Goal: Find specific page/section: Find specific page/section

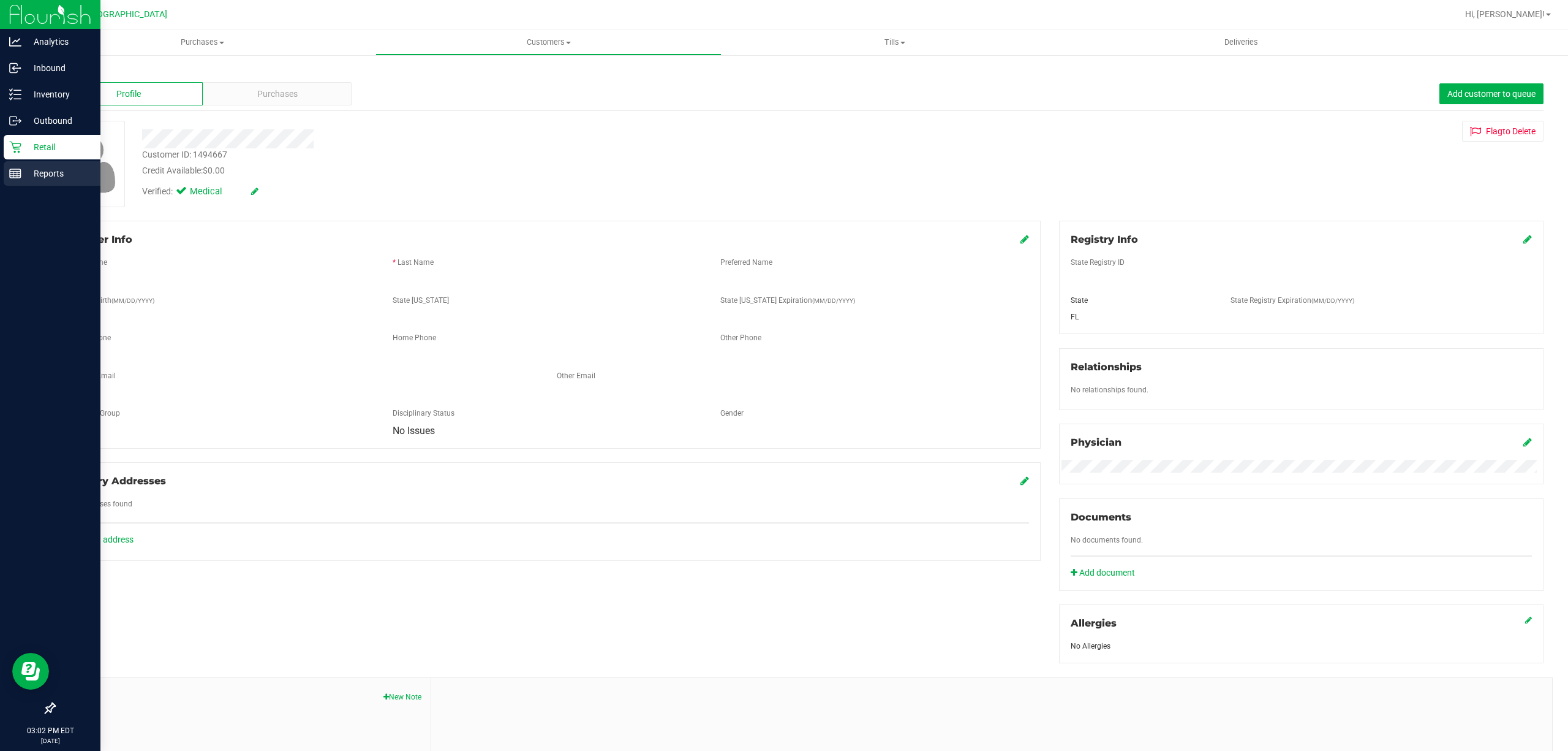
click at [21, 169] on p "Reports" at bounding box center [58, 173] width 73 height 15
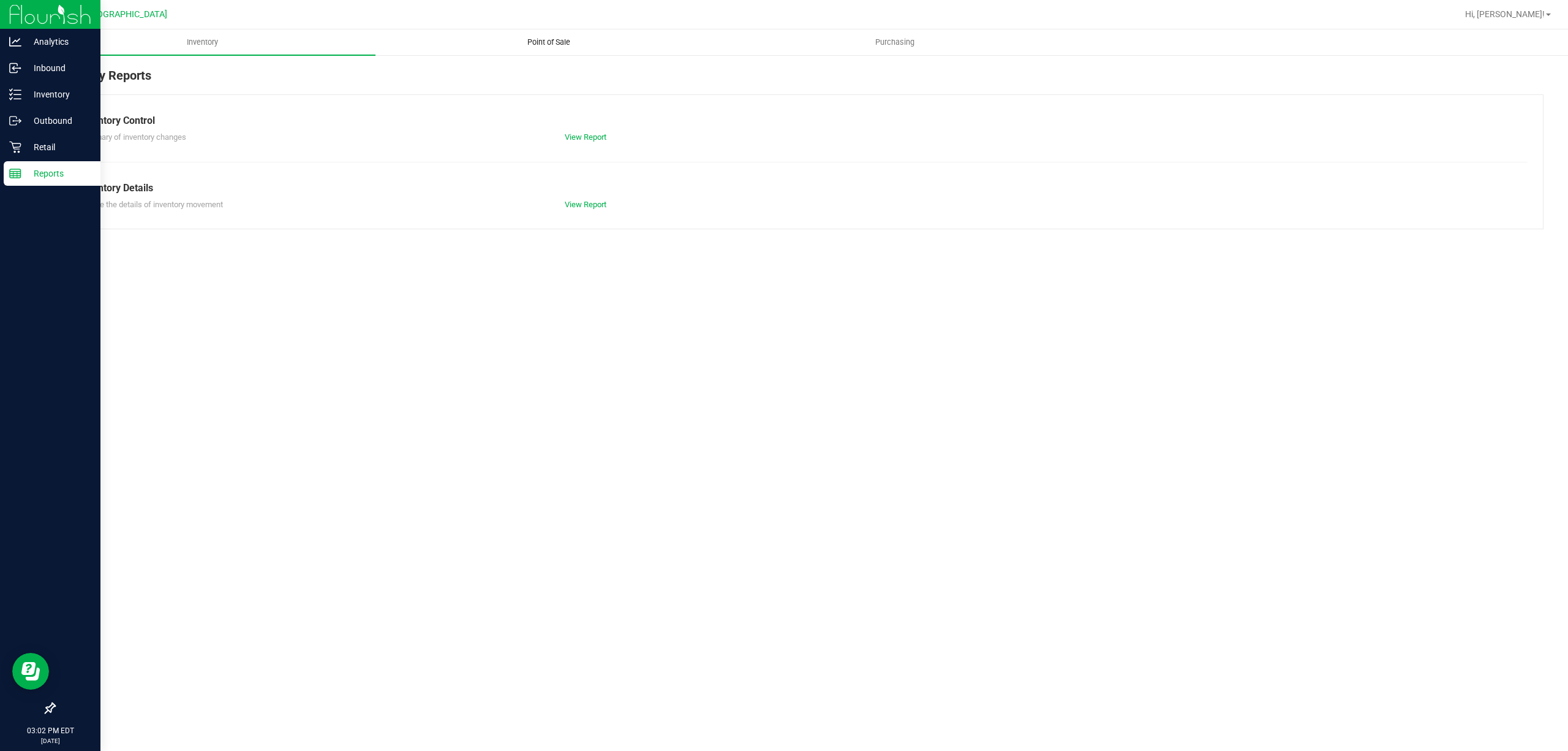
click at [544, 46] on span "Point of Sale" at bounding box center [549, 43] width 76 height 11
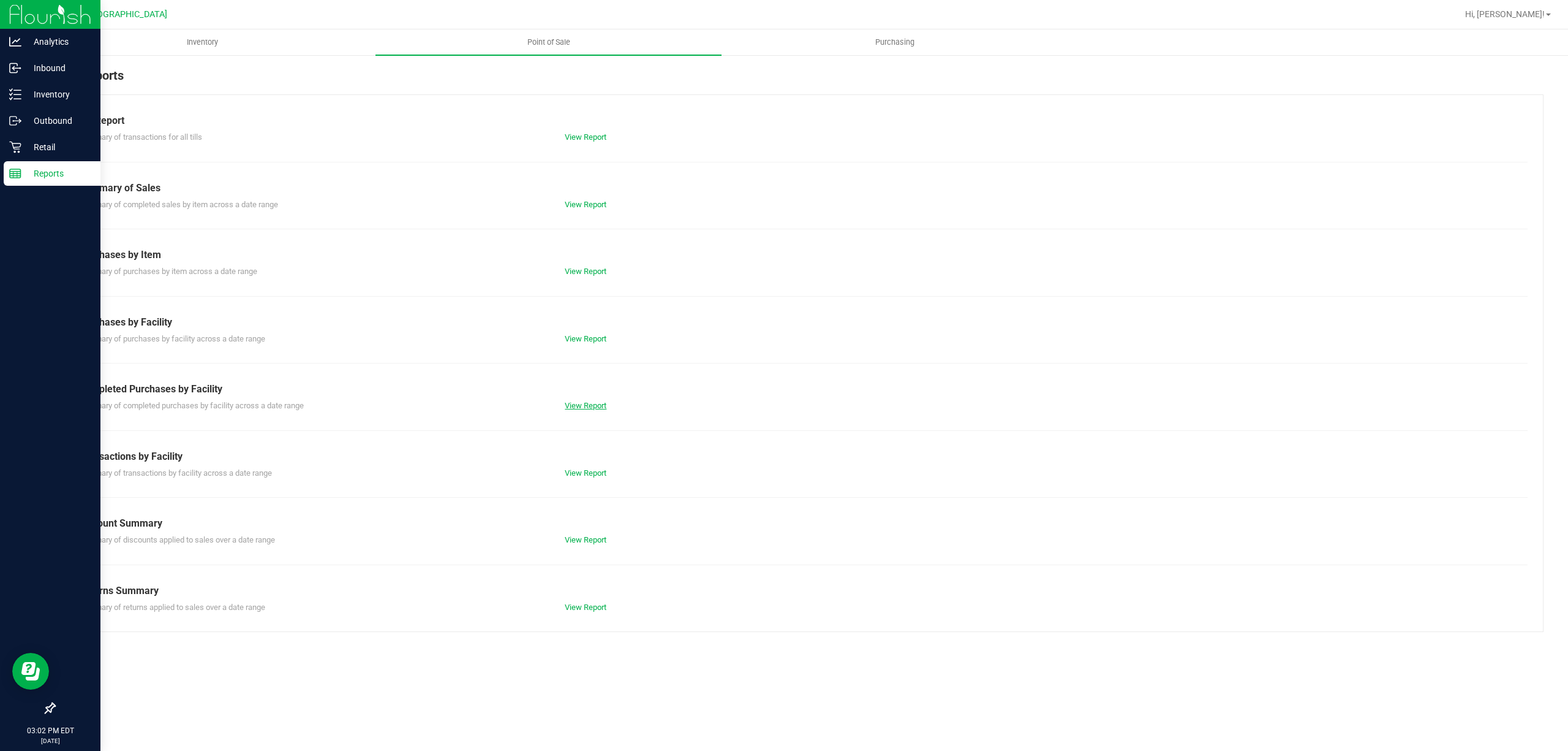
click at [583, 408] on link "View Report" at bounding box center [585, 406] width 42 height 9
